Goal: Information Seeking & Learning: Learn about a topic

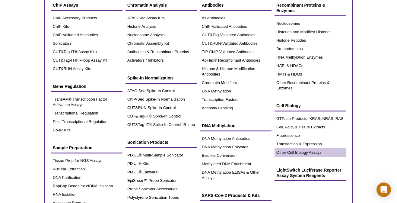
scroll to position [48, 0]
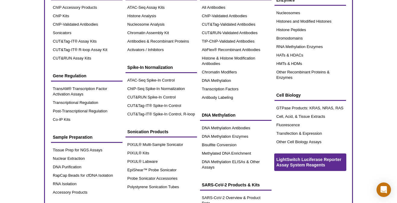
click at [300, 161] on span "LightSwitch Luciferase Reporter Assay System Reagents" at bounding box center [308, 162] width 65 height 10
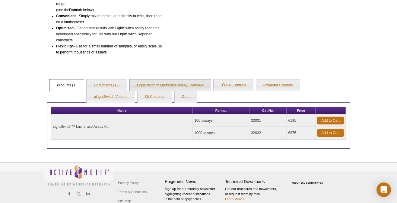
scroll to position [125, 0]
click at [279, 84] on link "Promoter Controls" at bounding box center [278, 85] width 44 height 12
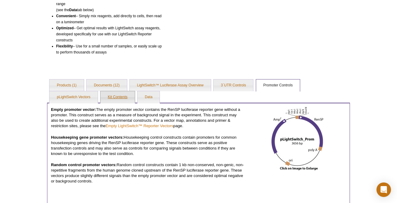
click at [118, 96] on link "Kit Contents" at bounding box center [117, 97] width 34 height 12
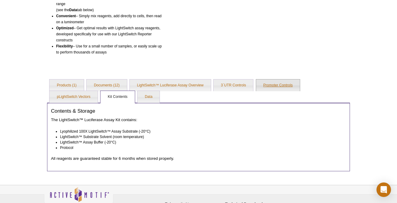
click at [275, 83] on link "Promoter Controls" at bounding box center [278, 85] width 44 height 12
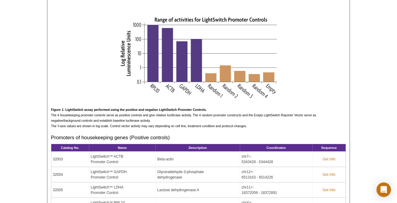
scroll to position [193, 0]
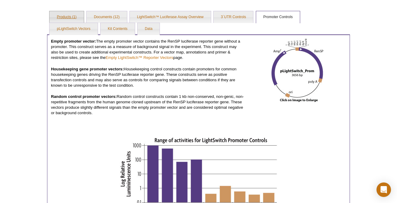
click at [69, 14] on link "Products (1)" at bounding box center [66, 17] width 34 height 12
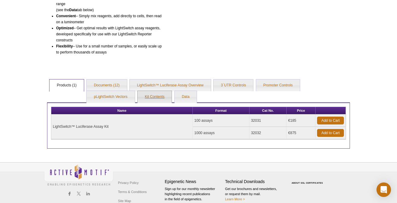
click at [153, 96] on link "Kit Contents" at bounding box center [155, 97] width 34 height 12
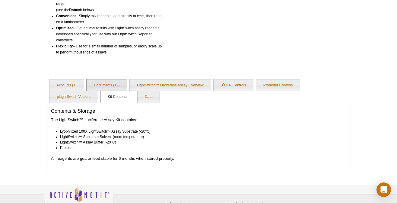
click at [100, 82] on link "Documents (12)" at bounding box center [107, 85] width 40 height 12
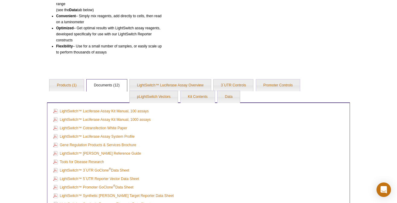
scroll to position [149, 0]
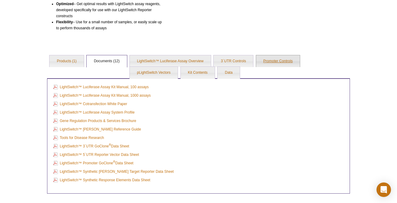
click at [281, 59] on link "Promoter Controls" at bounding box center [278, 61] width 44 height 12
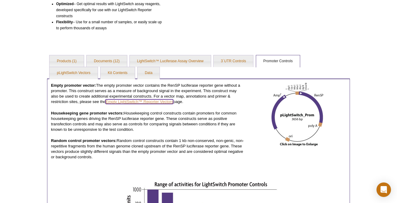
click at [139, 100] on link "Empty LightSwitch™ Reporter Vectors" at bounding box center [140, 101] width 68 height 5
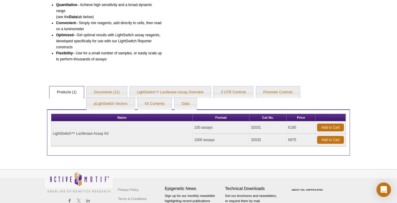
scroll to position [127, 0]
click at [283, 88] on link "Promoter Controls" at bounding box center [278, 92] width 44 height 12
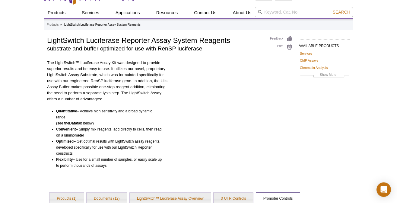
scroll to position [0, 0]
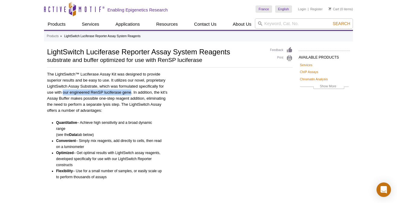
drag, startPoint x: 63, startPoint y: 91, endPoint x: 130, endPoint y: 92, distance: 67.6
click at [130, 92] on p "The LightSwitch™ Luciferase Assay Kit was designed to provide superior results …" at bounding box center [107, 92] width 120 height 42
copy p "our engineered RenSP luciferase gene"
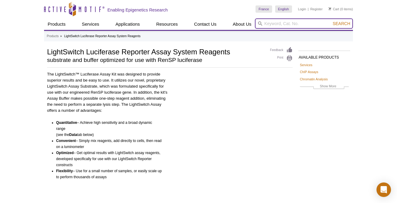
click at [301, 24] on input "search" at bounding box center [304, 23] width 98 height 10
type input "esr1"
click at [331, 21] on button "Search" at bounding box center [341, 23] width 21 height 5
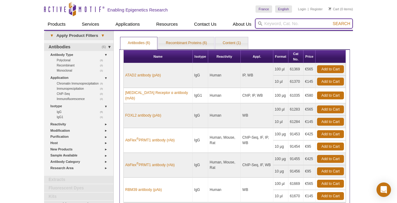
click at [271, 24] on input "search" at bounding box center [304, 23] width 98 height 10
type input "AR"
click at [331, 21] on button "Search" at bounding box center [341, 23] width 21 height 5
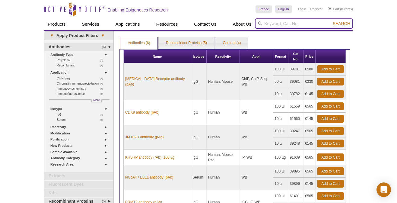
click at [263, 23] on input "search" at bounding box center [304, 23] width 98 height 10
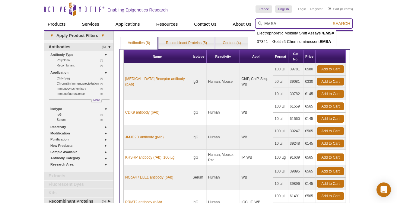
click at [331, 21] on button "Search" at bounding box center [341, 23] width 21 height 5
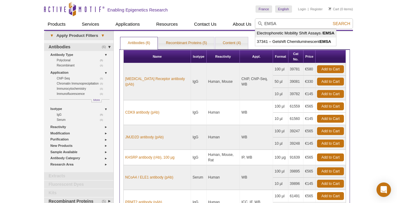
click at [271, 34] on li "Electrophoretic Mobility Shift Assays / EMSA" at bounding box center [295, 33] width 81 height 8
type input "Electrophoretic Mobility Shift Assays / EMSA"
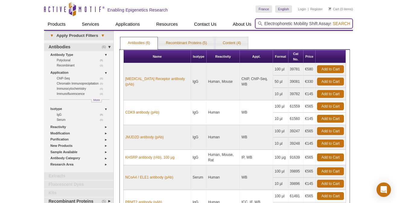
scroll to position [0, 15]
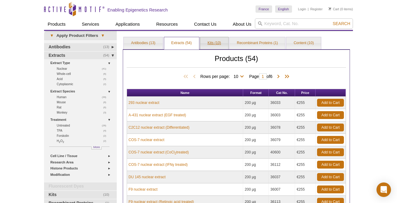
click at [210, 41] on link "Kits (10)" at bounding box center [214, 43] width 28 height 12
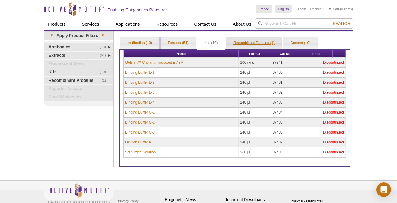
click at [245, 41] on link "Recombinant Proteins (1)" at bounding box center [253, 43] width 55 height 12
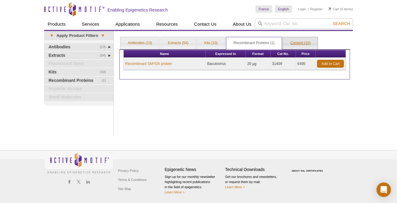
click at [302, 43] on link "Content (10)" at bounding box center [300, 43] width 35 height 12
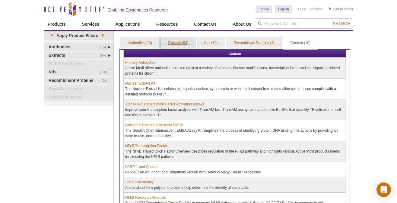
click at [179, 44] on link "Extracts (54)" at bounding box center [178, 43] width 35 height 12
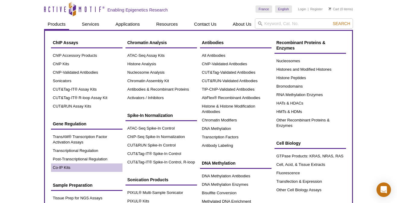
scroll to position [109, 0]
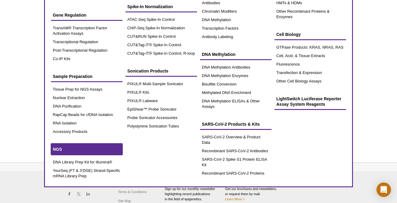
click at [62, 147] on link "NGS" at bounding box center [86, 148] width 71 height 11
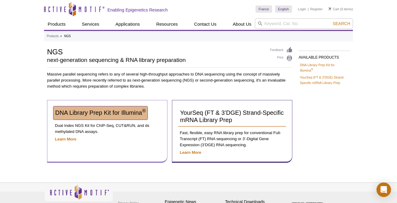
click at [88, 116] on link "DNA Library Prep Kit for Illumina ®" at bounding box center [100, 112] width 94 height 13
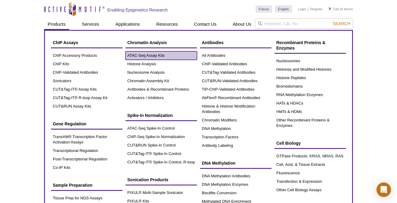
click at [145, 54] on link "ATAC-Seq Assay Kits" at bounding box center [160, 55] width 71 height 8
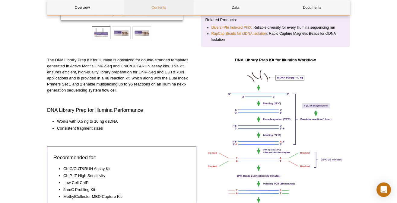
scroll to position [144, 0]
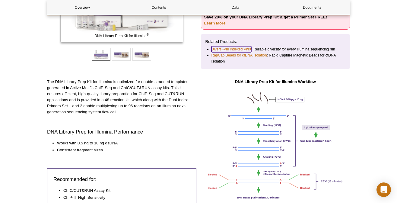
click at [233, 47] on link "Diversi-Phi Indexed PhiX" at bounding box center [231, 49] width 40 height 6
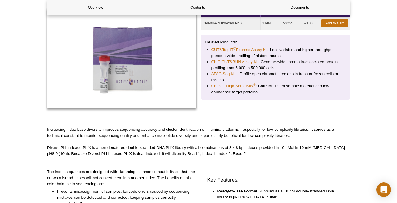
scroll to position [169, 0]
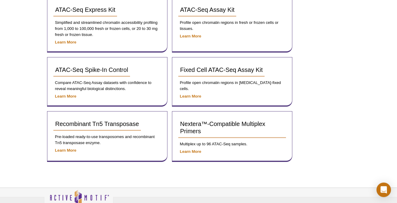
scroll to position [105, 0]
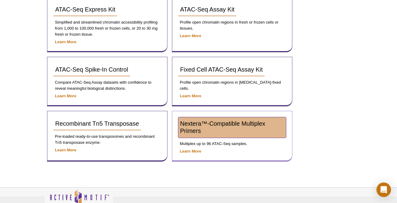
click at [192, 123] on span "Nextera™-Compatible Multiplex Primers" at bounding box center [222, 127] width 85 height 14
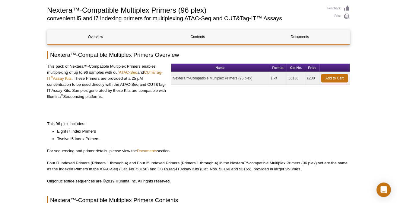
scroll to position [48, 0]
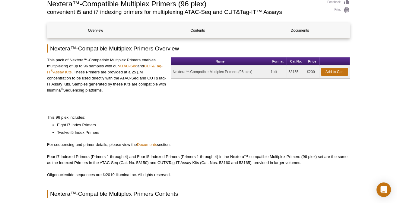
drag, startPoint x: 172, startPoint y: 70, endPoint x: 256, endPoint y: 72, distance: 84.2
click at [256, 72] on td "Nextera™-Compatible Multiplex Primers (96 plex)" at bounding box center [220, 71] width 98 height 13
copy td "Nextera™-Compatible Multiplex Primers (96 plex)"
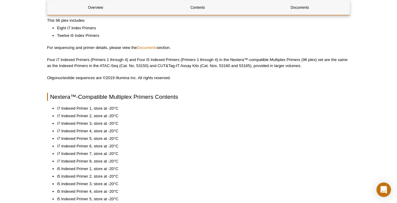
scroll to position [0, 0]
